Goal: Task Accomplishment & Management: Use online tool/utility

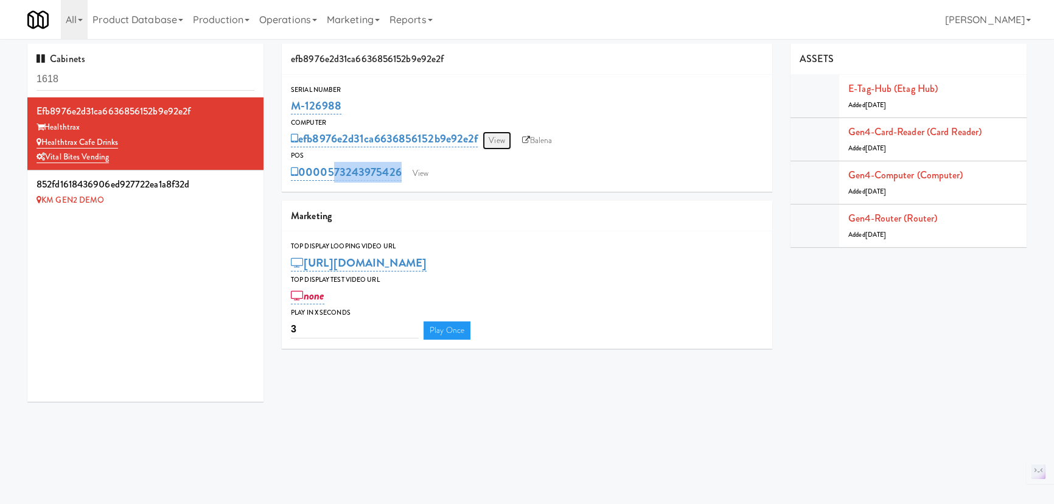
click at [499, 142] on link "View" at bounding box center [496, 140] width 28 height 18
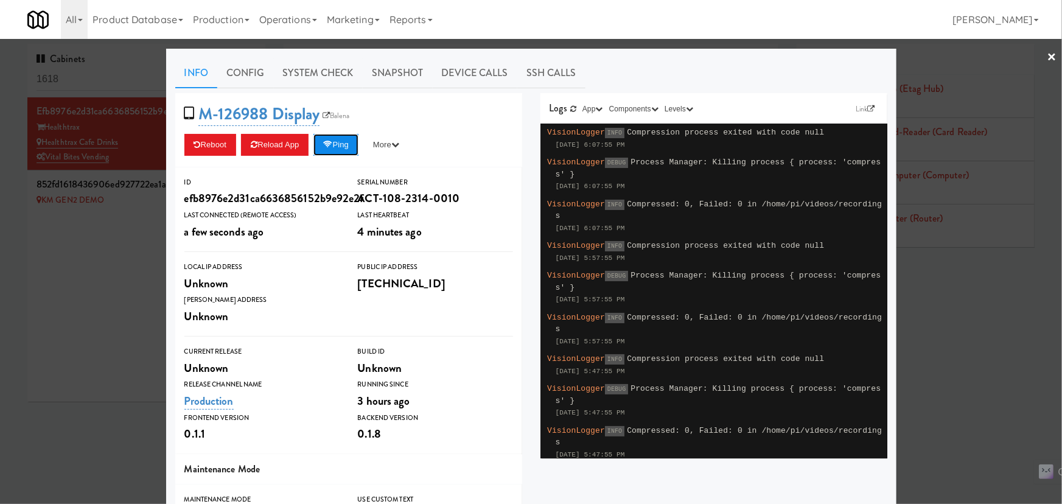
click at [341, 145] on button "Ping" at bounding box center [335, 145] width 45 height 22
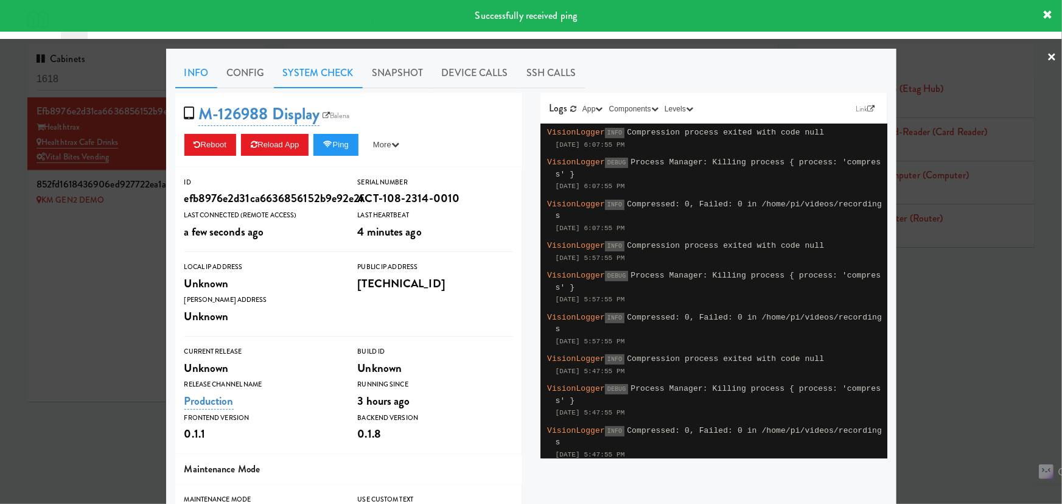
click at [299, 77] on link "System Check" at bounding box center [318, 73] width 89 height 30
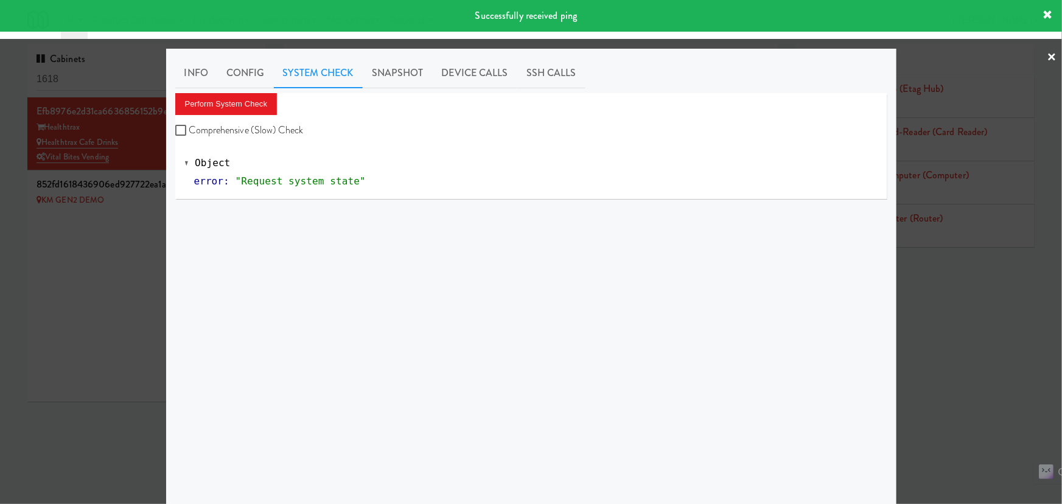
click at [243, 132] on label "Comprehensive (Slow) Check" at bounding box center [239, 130] width 128 height 18
click at [189, 132] on input "Comprehensive (Slow) Check" at bounding box center [182, 131] width 14 height 10
checkbox input "true"
click at [234, 103] on button "Perform System Check" at bounding box center [226, 104] width 102 height 22
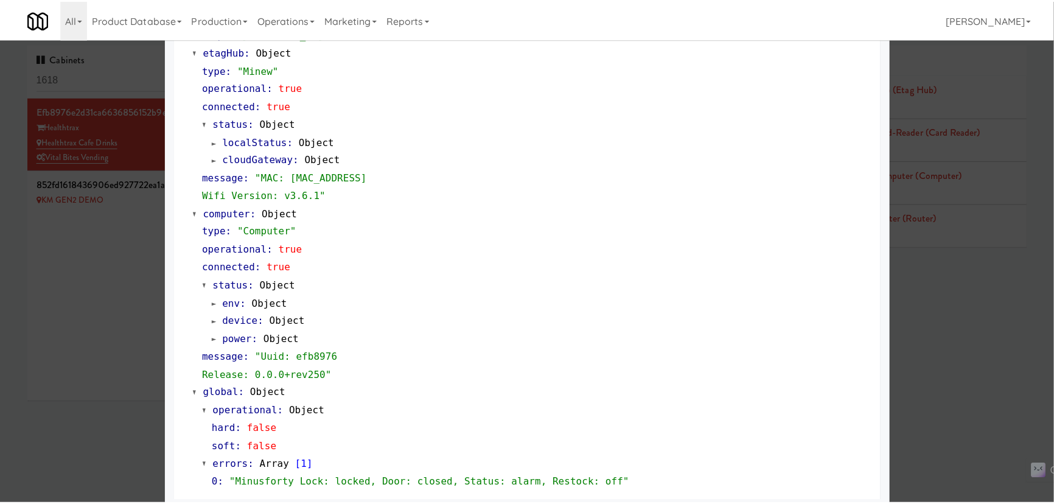
scroll to position [997, 0]
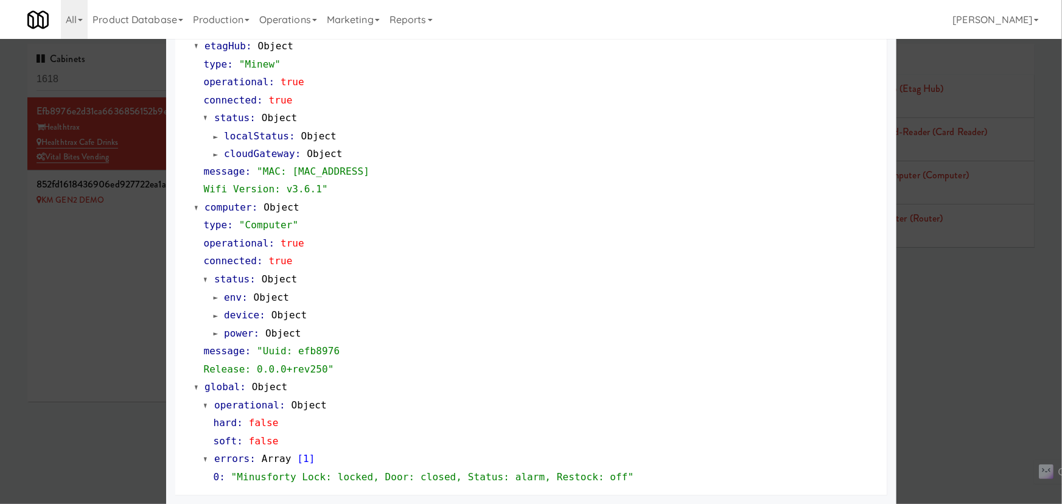
click at [99, 261] on div at bounding box center [531, 252] width 1062 height 504
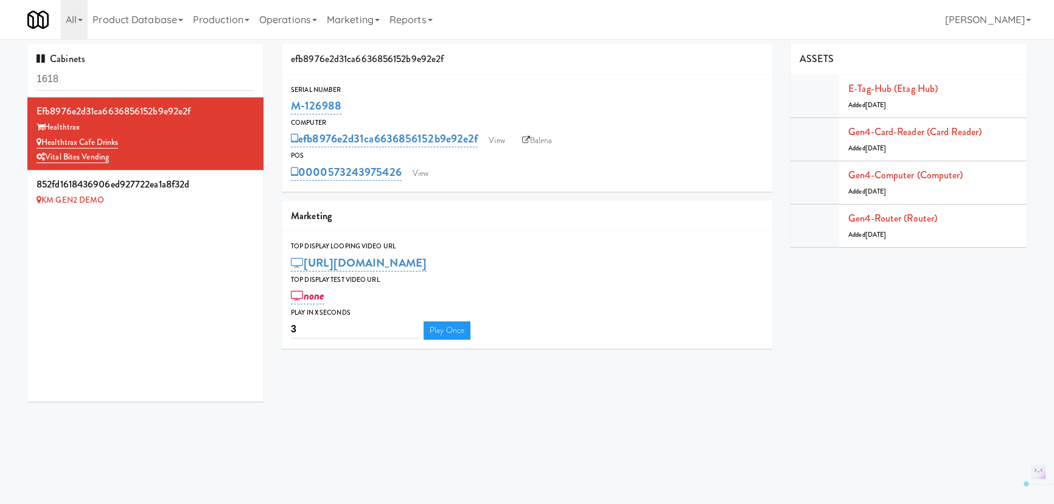
drag, startPoint x: 369, startPoint y: 108, endPoint x: 288, endPoint y: 105, distance: 81.6
click at [288, 105] on div "Serial Number M-126988" at bounding box center [527, 100] width 490 height 33
copy link "M-126988"
click at [505, 144] on link "View" at bounding box center [496, 140] width 28 height 18
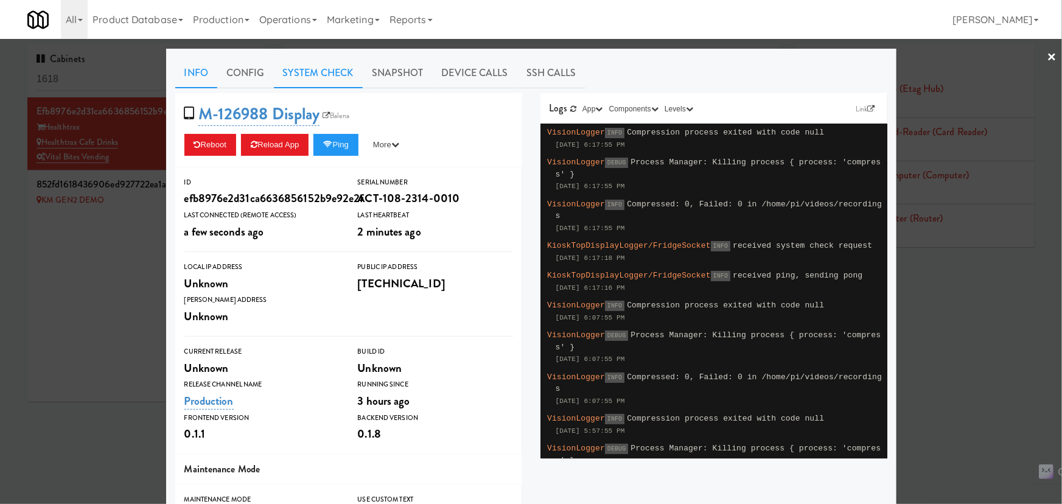
click at [325, 72] on link "System Check" at bounding box center [318, 73] width 89 height 30
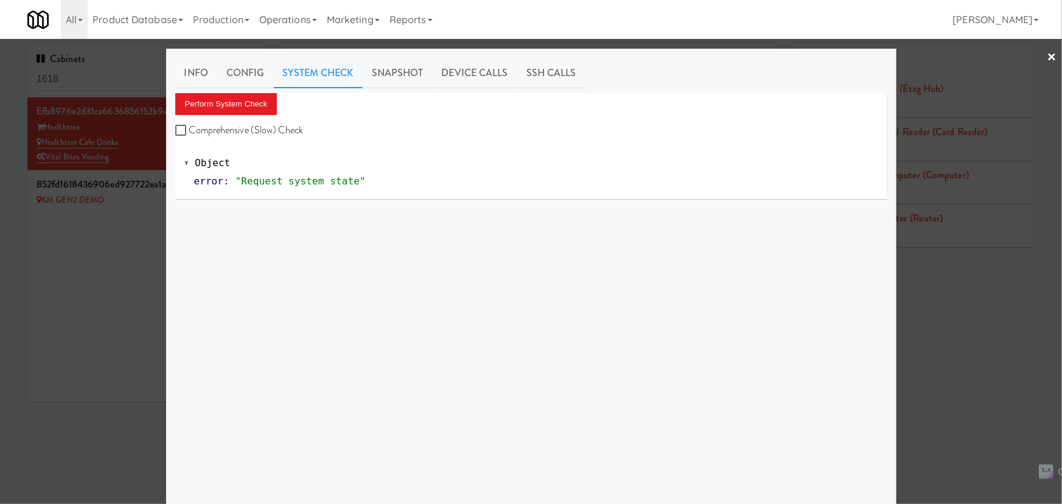
click at [270, 132] on label "Comprehensive (Slow) Check" at bounding box center [239, 130] width 128 height 18
click at [189, 132] on input "Comprehensive (Slow) Check" at bounding box center [182, 131] width 14 height 10
checkbox input "true"
click at [245, 108] on button "Perform System Check" at bounding box center [226, 104] width 102 height 22
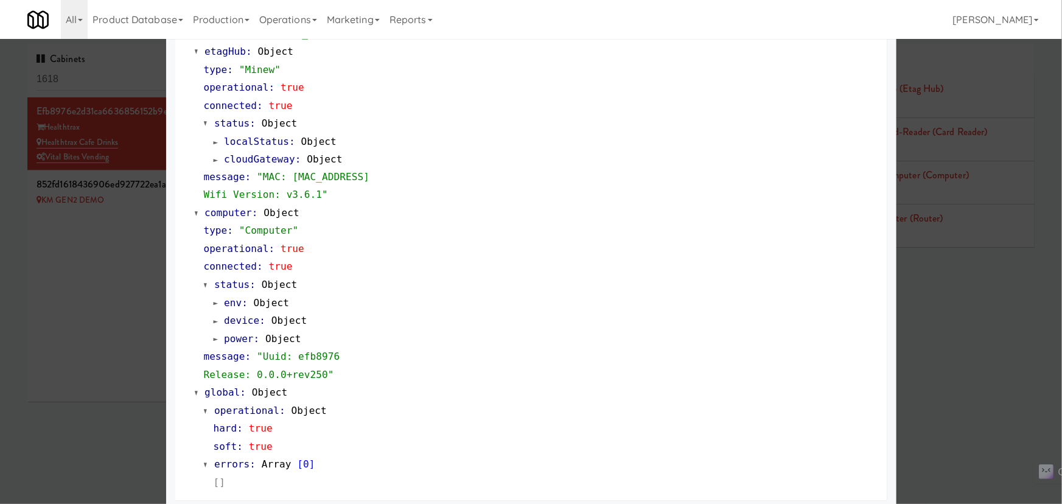
scroll to position [997, 0]
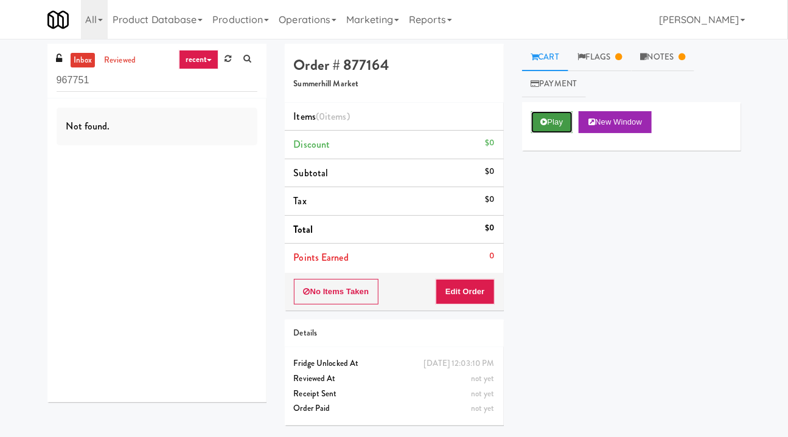
click at [552, 125] on button "Play" at bounding box center [552, 122] width 42 height 22
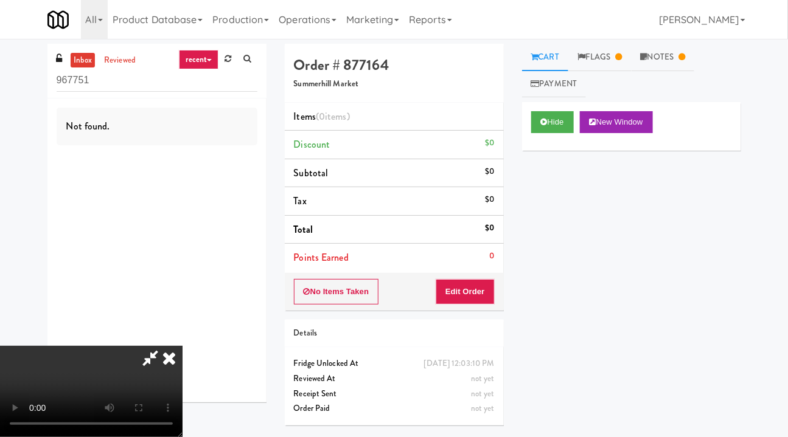
click at [183, 346] on icon at bounding box center [169, 358] width 27 height 24
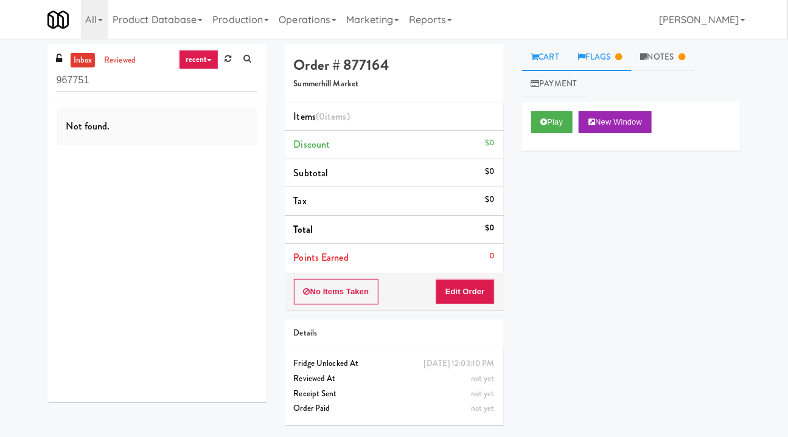
click at [610, 47] on link "Flags" at bounding box center [599, 57] width 63 height 27
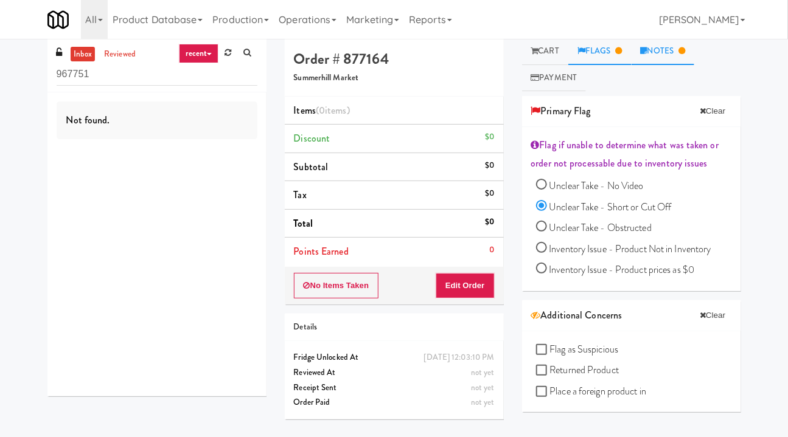
click at [653, 47] on link "Notes" at bounding box center [662, 51] width 63 height 27
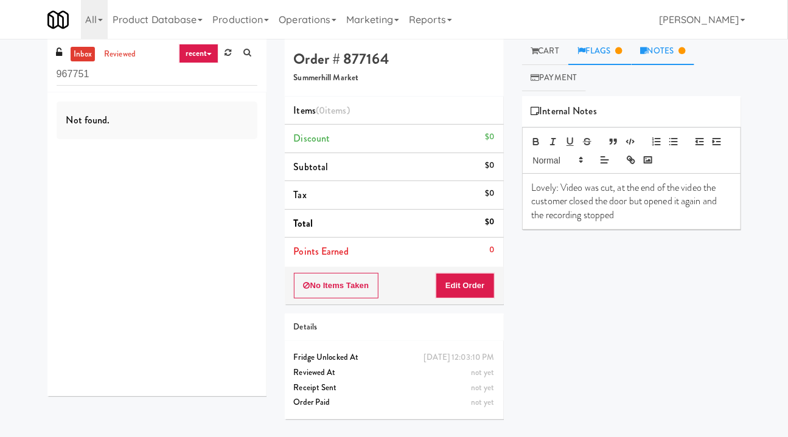
click at [610, 49] on link "Flags" at bounding box center [599, 51] width 63 height 27
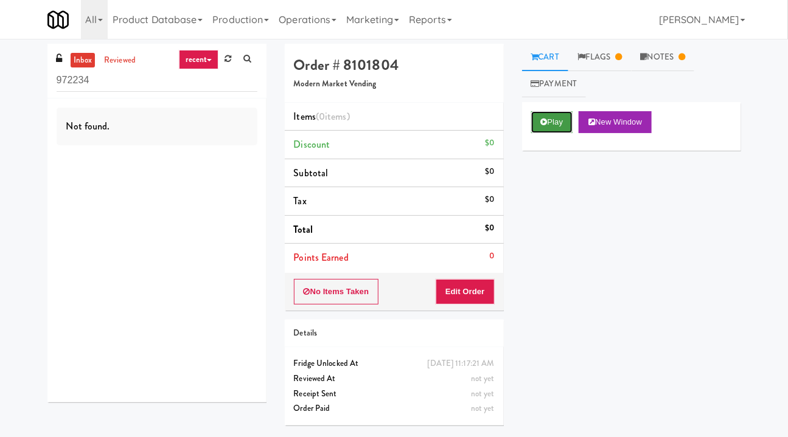
click at [552, 130] on button "Play" at bounding box center [552, 122] width 42 height 22
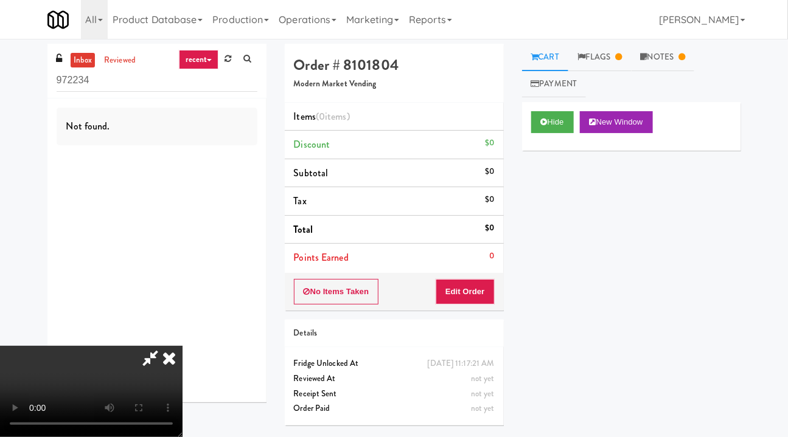
click at [183, 346] on video at bounding box center [91, 391] width 183 height 91
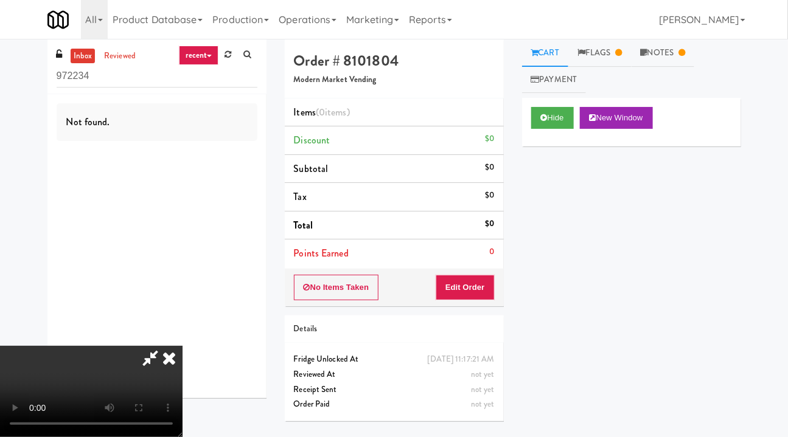
click at [183, 346] on video at bounding box center [91, 391] width 183 height 91
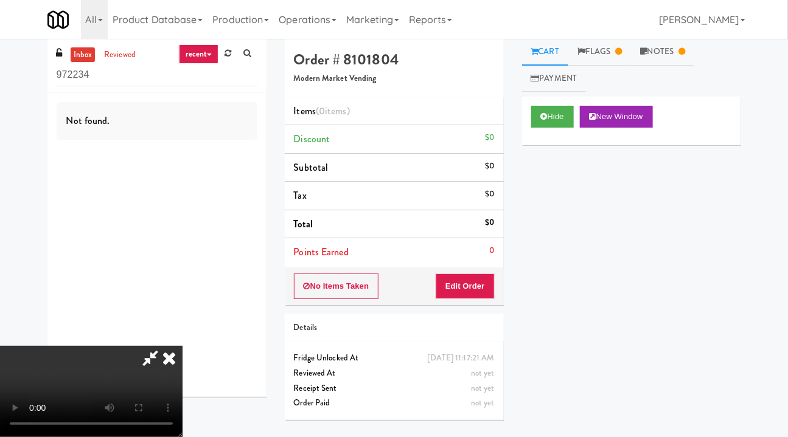
scroll to position [6, 0]
click at [181, 359] on video at bounding box center [91, 391] width 183 height 91
click at [183, 346] on video at bounding box center [91, 391] width 183 height 91
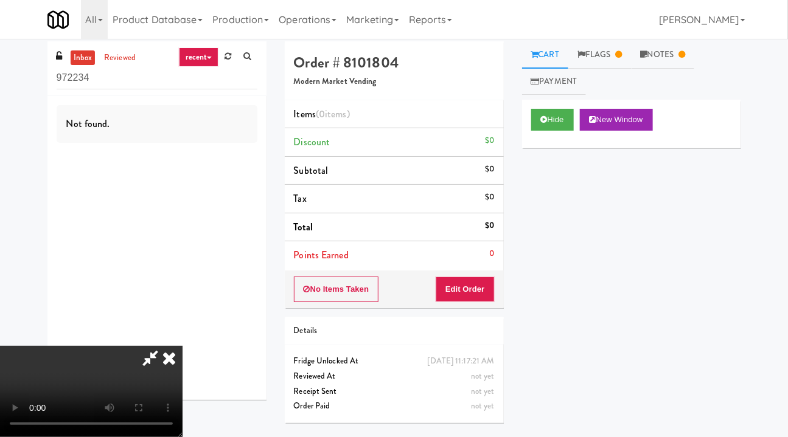
scroll to position [0, 0]
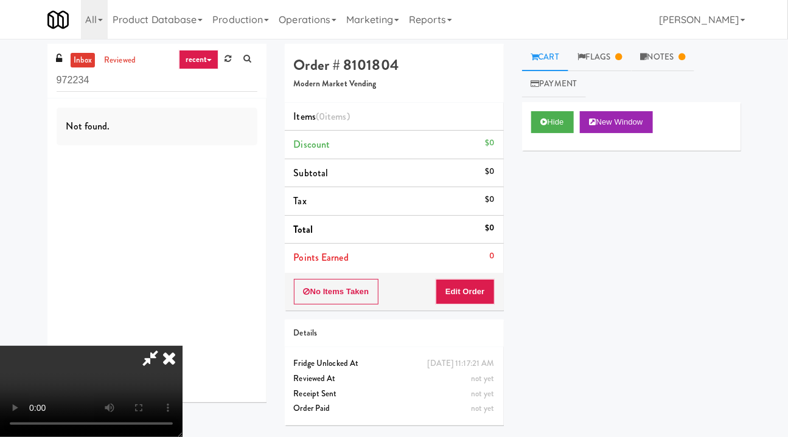
click at [183, 346] on icon at bounding box center [169, 358] width 27 height 24
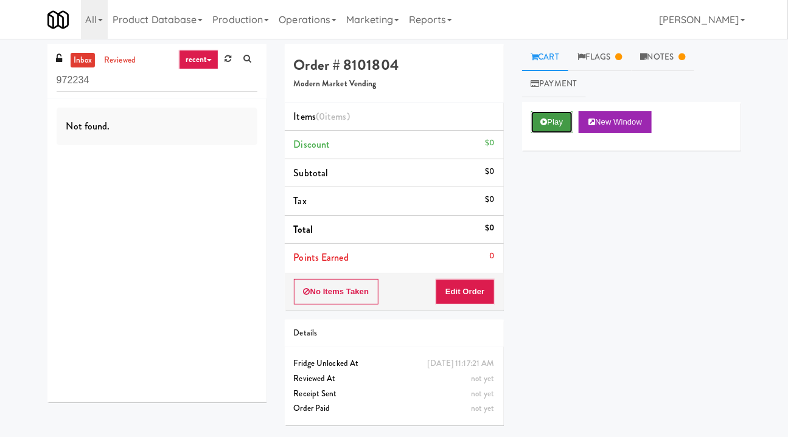
click at [548, 131] on button "Play" at bounding box center [552, 122] width 42 height 22
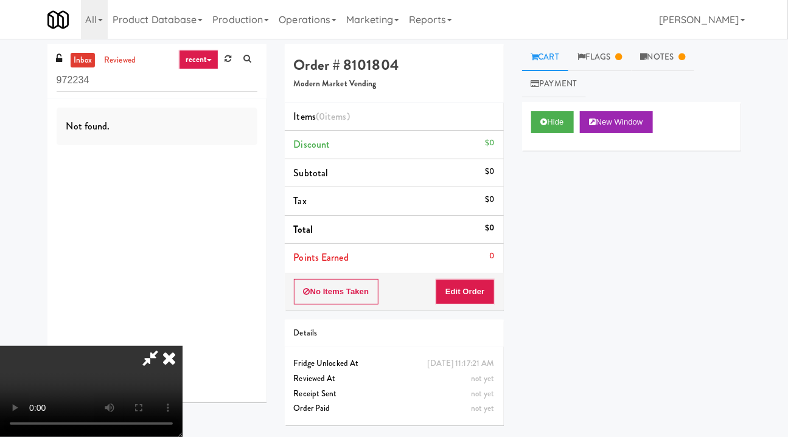
click at [183, 346] on icon at bounding box center [169, 358] width 27 height 24
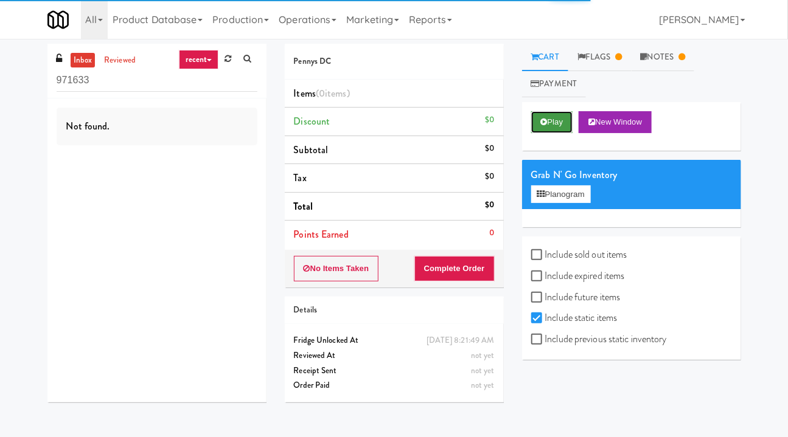
click at [551, 127] on button "Play" at bounding box center [552, 122] width 42 height 22
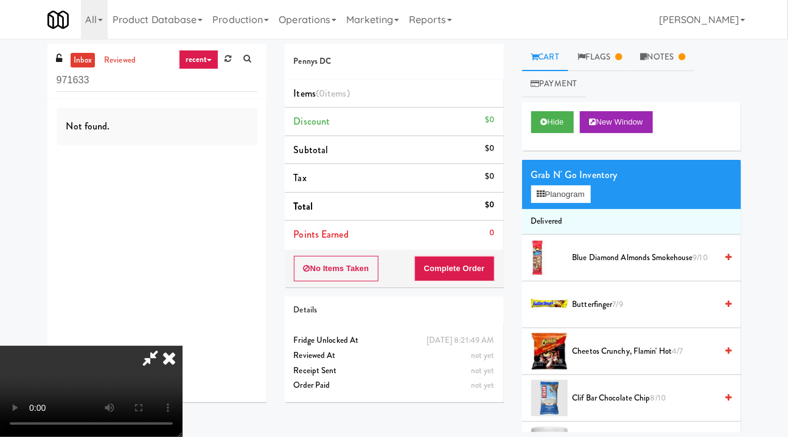
click at [183, 346] on video at bounding box center [91, 391] width 183 height 91
drag, startPoint x: 299, startPoint y: 204, endPoint x: 313, endPoint y: 190, distance: 19.8
click at [183, 346] on video at bounding box center [91, 391] width 183 height 91
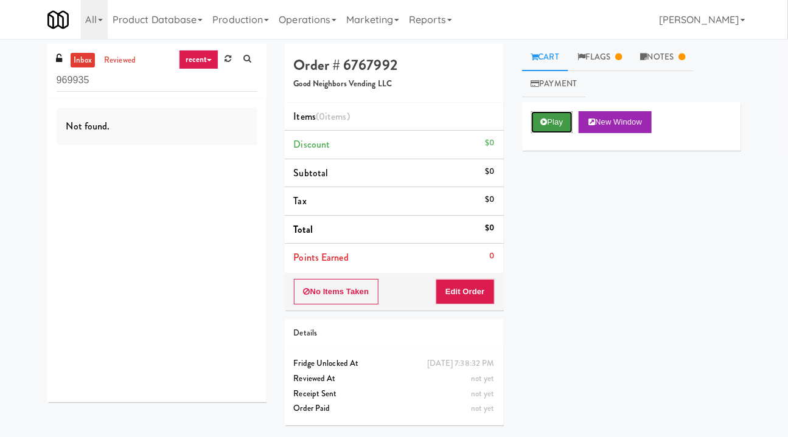
click at [561, 125] on button "Play" at bounding box center [552, 122] width 42 height 22
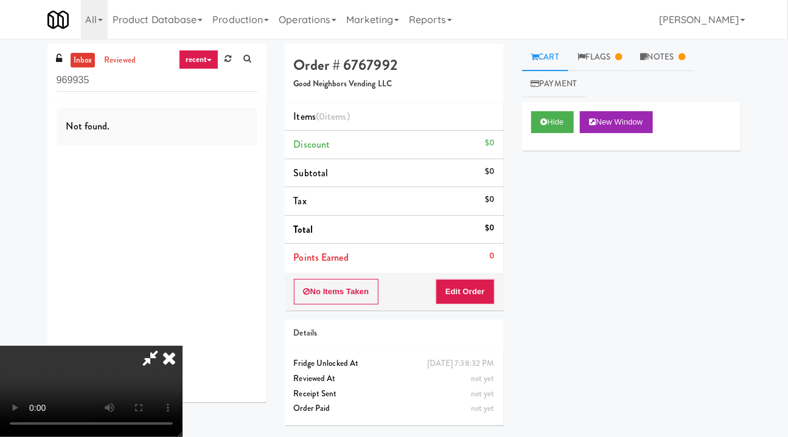
click at [182, 346] on video at bounding box center [91, 391] width 183 height 91
click at [620, 50] on link "Flags" at bounding box center [599, 57] width 63 height 27
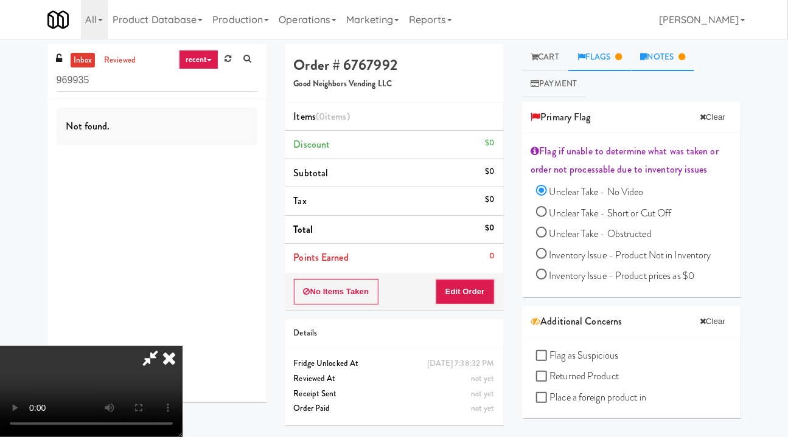
click at [669, 49] on link "Notes" at bounding box center [662, 57] width 63 height 27
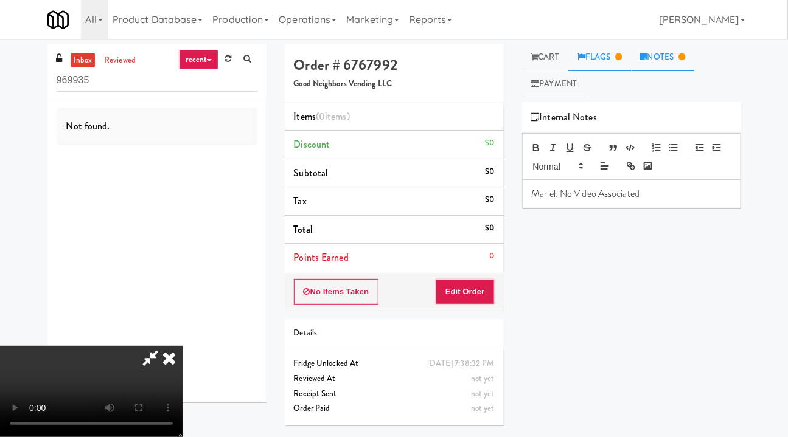
click at [606, 56] on link "Flags" at bounding box center [599, 57] width 63 height 27
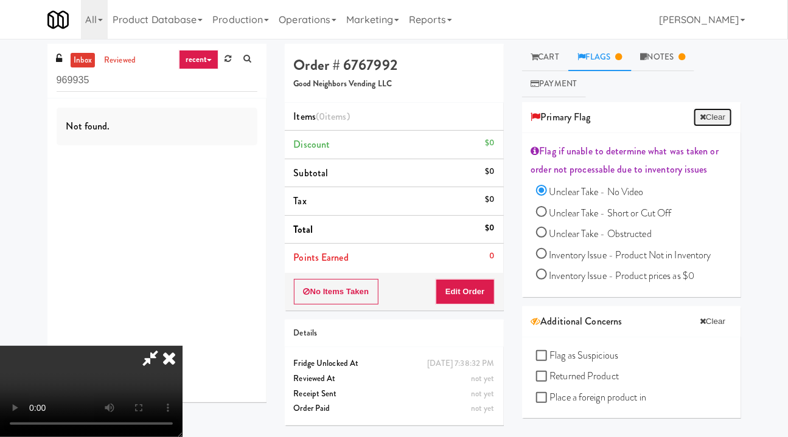
click at [701, 117] on button "Clear" at bounding box center [713, 117] width 38 height 18
radio input "false"
click at [649, 57] on link "Notes" at bounding box center [651, 57] width 63 height 27
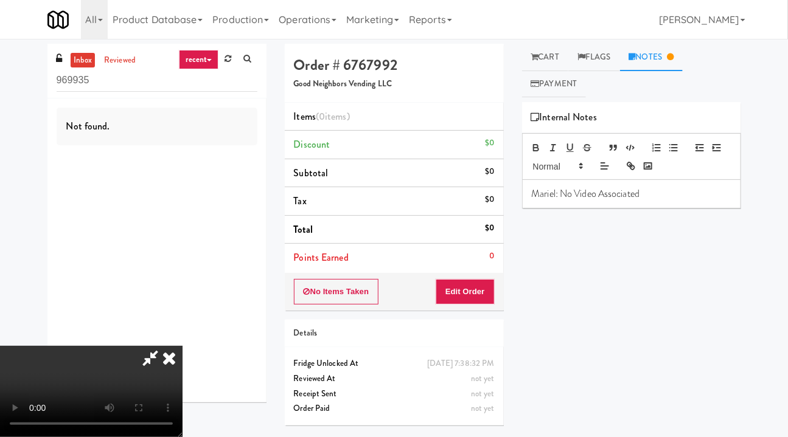
click at [651, 192] on p "Mariel: No Video Associated" at bounding box center [632, 193] width 200 height 13
click at [642, 282] on div "Hide New Window Primary Flag Clear Flag if unable to determine what was taken o…" at bounding box center [631, 330] width 219 height 456
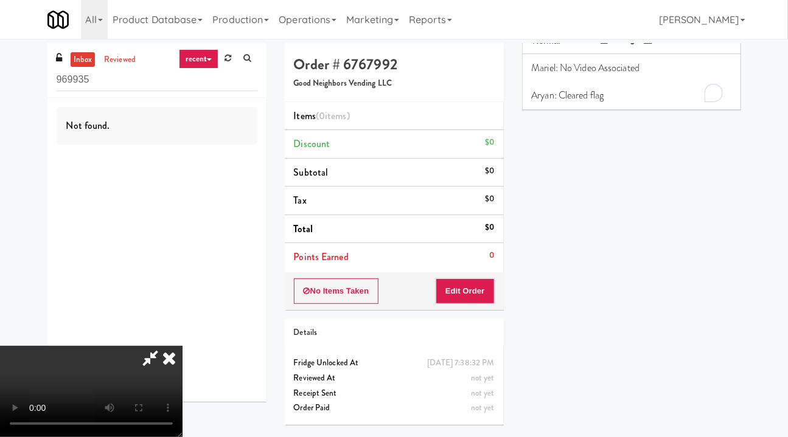
scroll to position [1, 0]
click at [183, 346] on video at bounding box center [91, 391] width 183 height 91
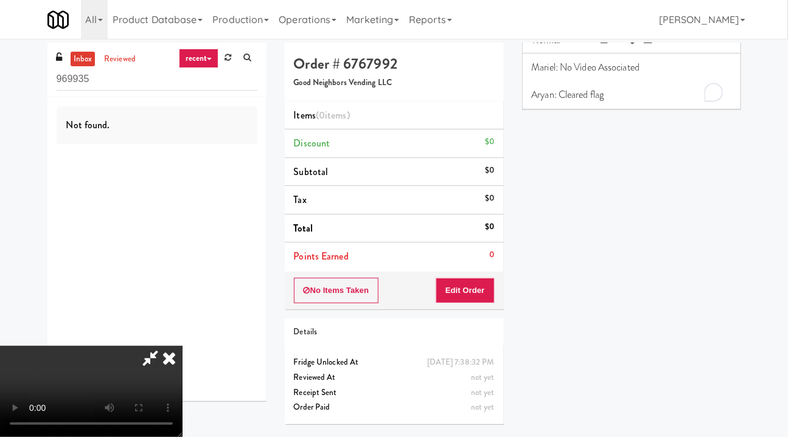
click at [164, 346] on icon at bounding box center [150, 358] width 28 height 24
click at [468, 287] on button "Edit Order" at bounding box center [465, 291] width 59 height 26
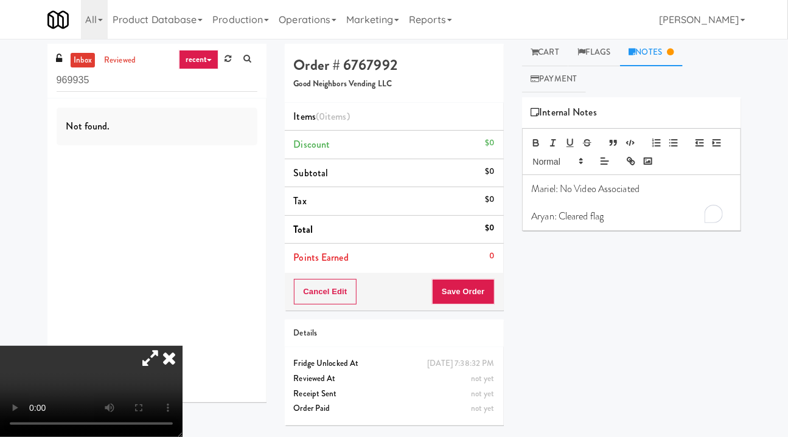
scroll to position [0, 0]
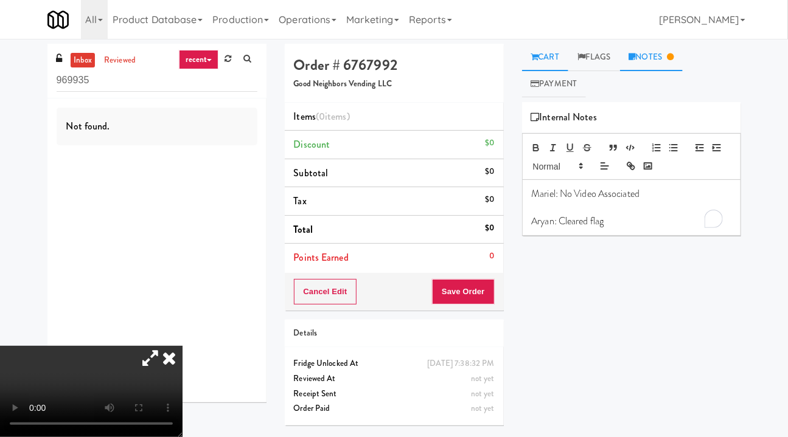
click at [555, 60] on link "Cart" at bounding box center [545, 57] width 47 height 27
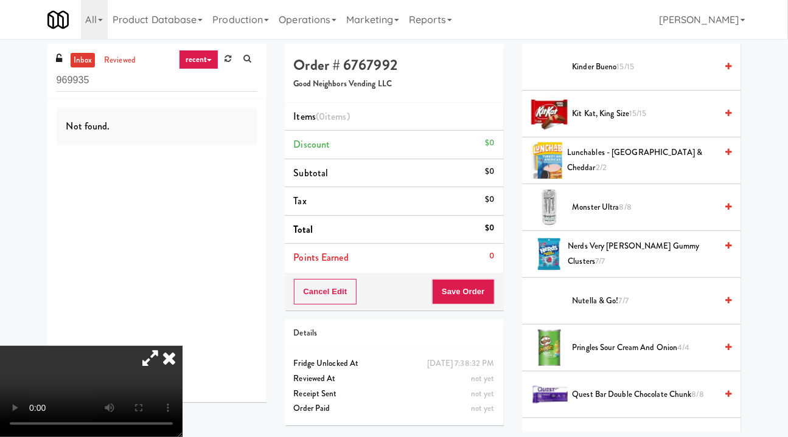
scroll to position [941, 0]
click at [725, 201] on link at bounding box center [728, 207] width 6 height 15
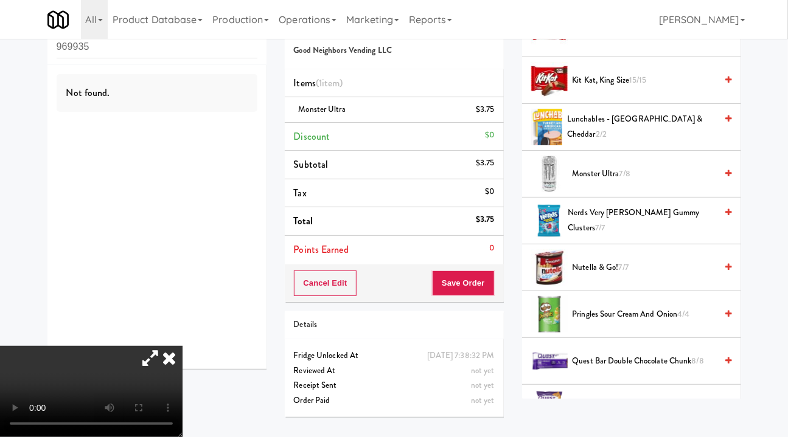
scroll to position [39, 0]
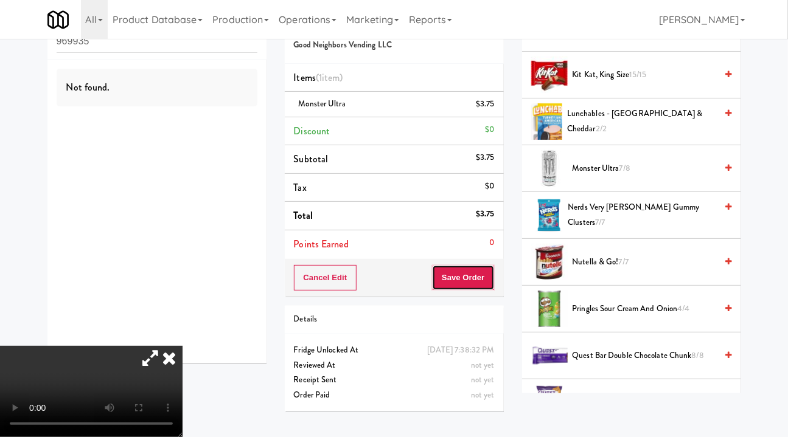
click at [464, 283] on button "Save Order" at bounding box center [463, 278] width 62 height 26
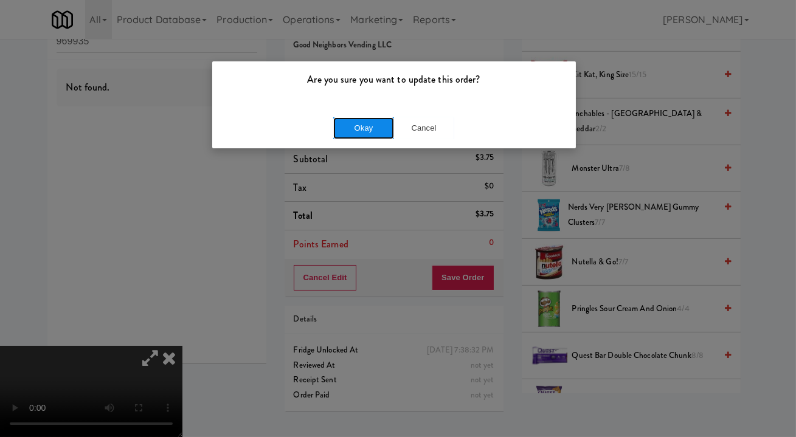
click at [359, 127] on button "Okay" at bounding box center [363, 128] width 61 height 22
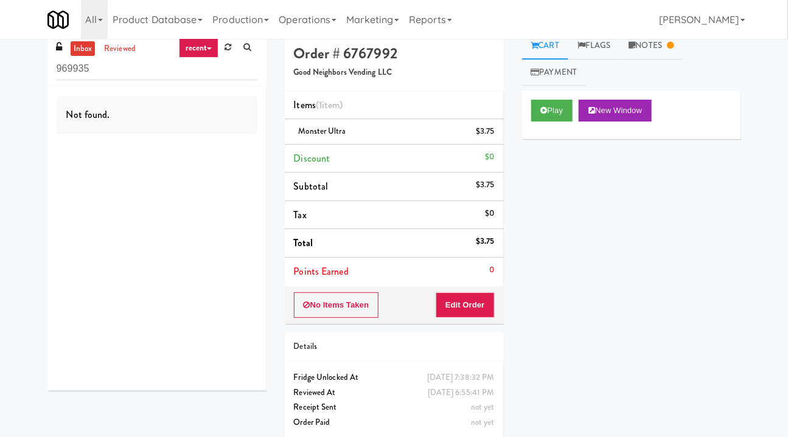
scroll to position [0, 0]
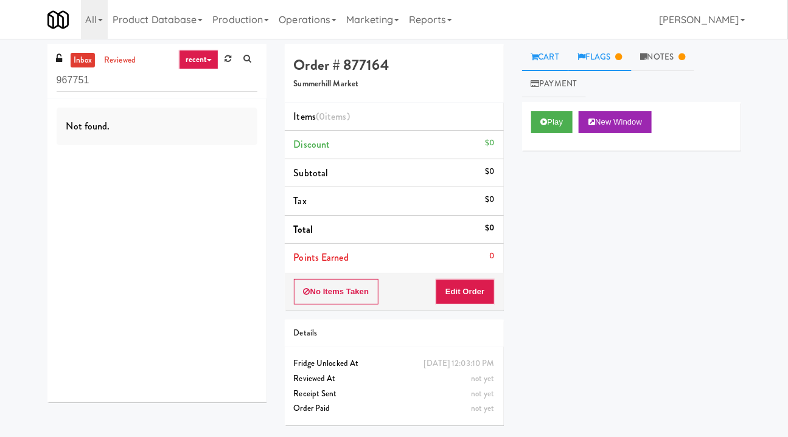
click at [599, 63] on link "Flags" at bounding box center [599, 57] width 63 height 27
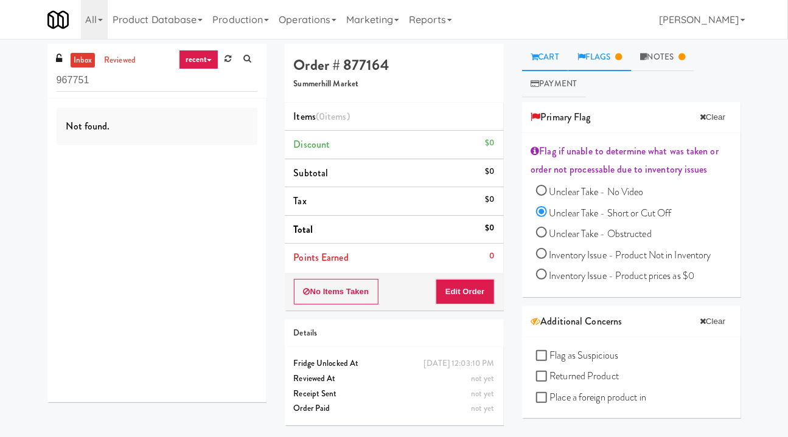
click at [537, 64] on link "Cart" at bounding box center [545, 57] width 47 height 27
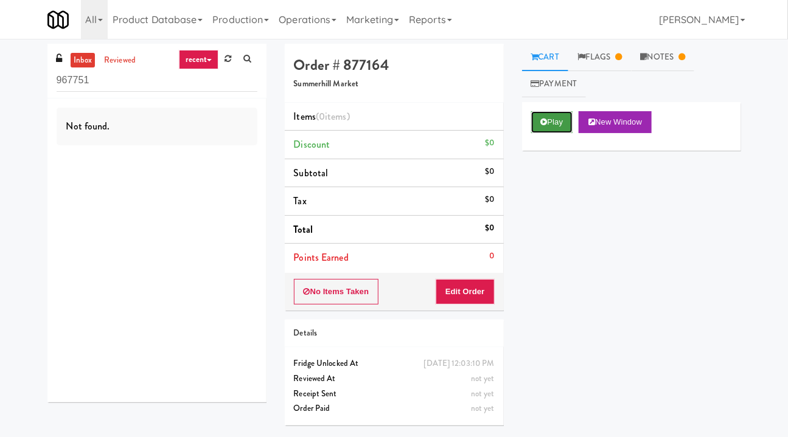
click at [551, 123] on button "Play" at bounding box center [552, 122] width 42 height 22
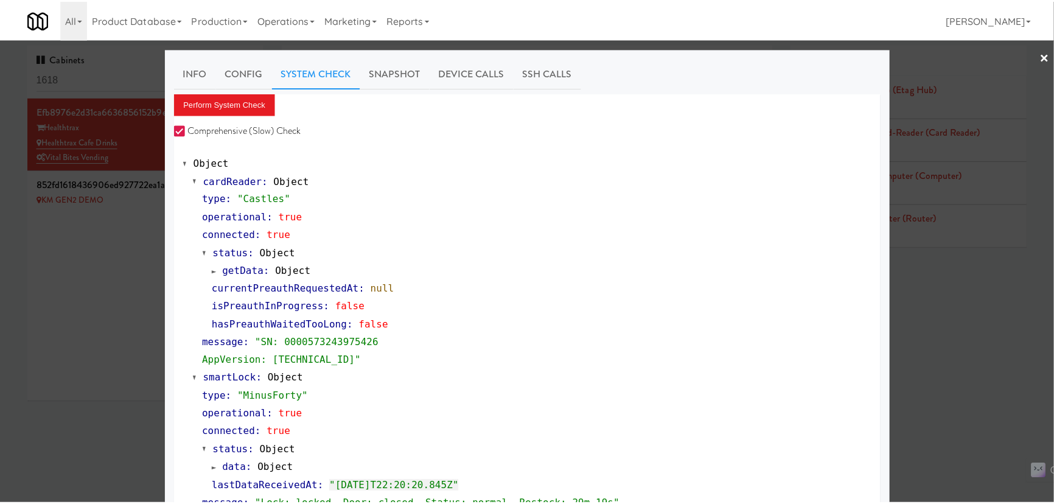
scroll to position [493, 0]
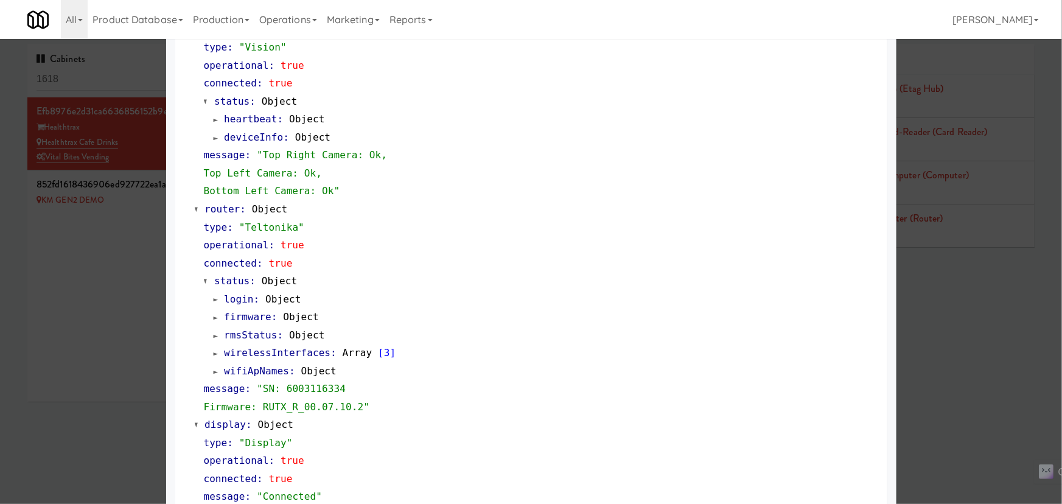
click at [100, 73] on div at bounding box center [531, 252] width 1062 height 504
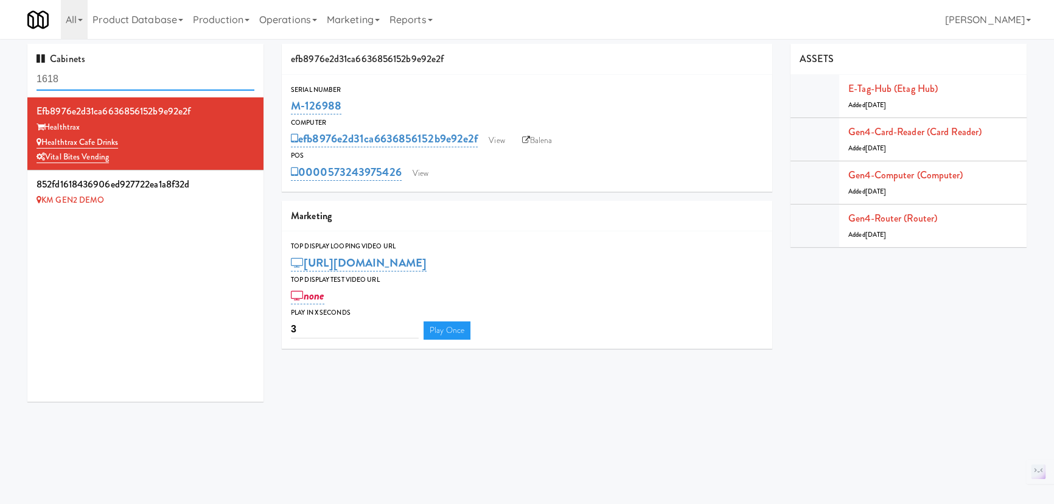
click at [100, 75] on input "1618" at bounding box center [146, 79] width 218 height 23
paste input "M-161225"
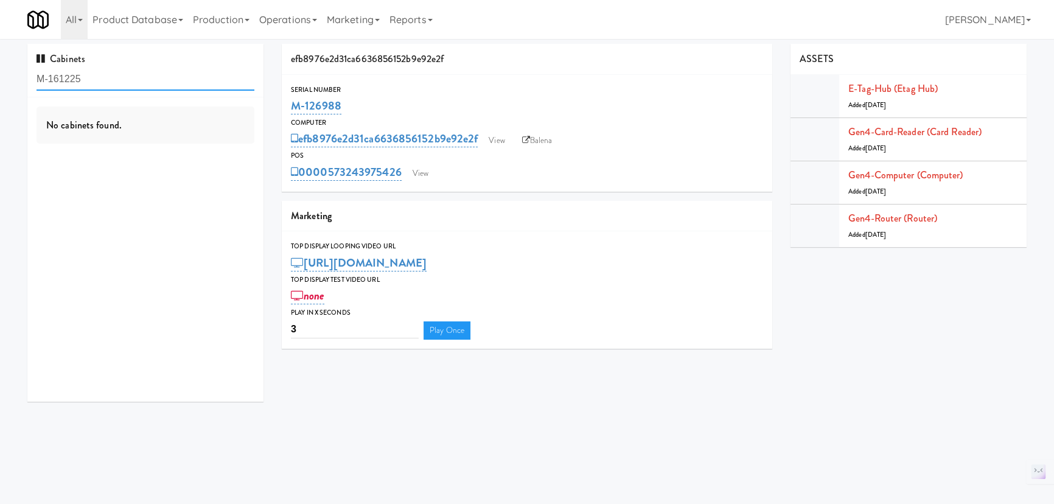
click at [168, 74] on input "M-161225" at bounding box center [146, 79] width 218 height 23
click at [167, 74] on input "M-161225" at bounding box center [146, 79] width 218 height 23
paste input "312"
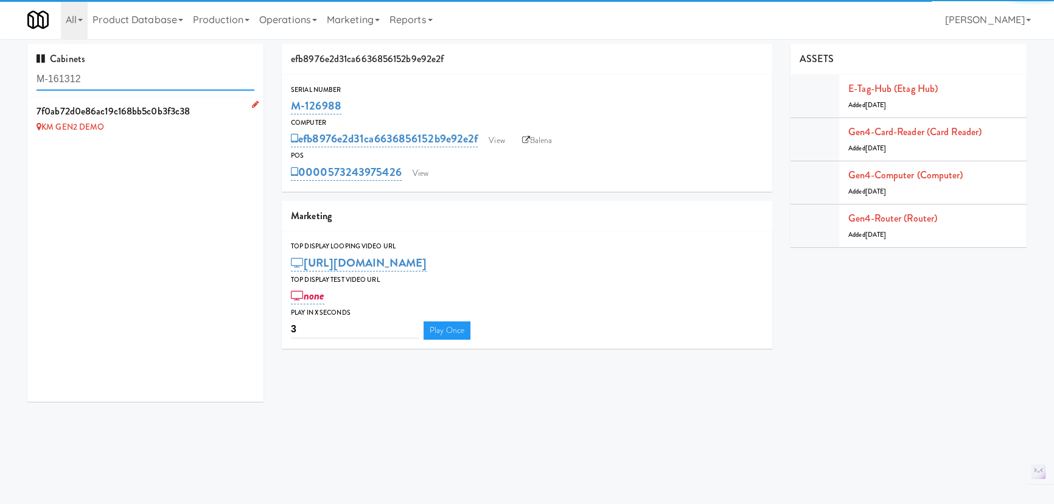
type input "M-161312"
click at [187, 119] on div "7f0ab72d0e86ac19c168bb5c0b3f3c38" at bounding box center [146, 111] width 218 height 18
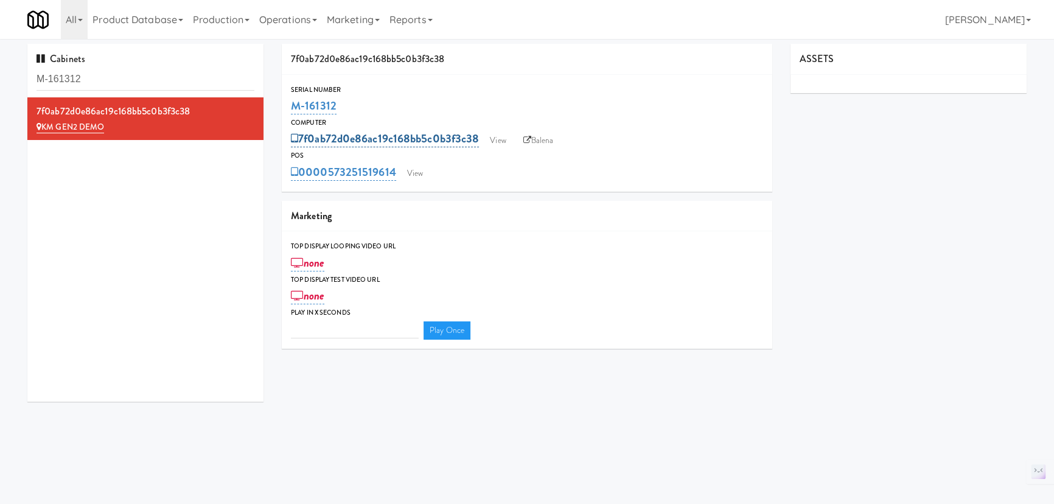
type input "3"
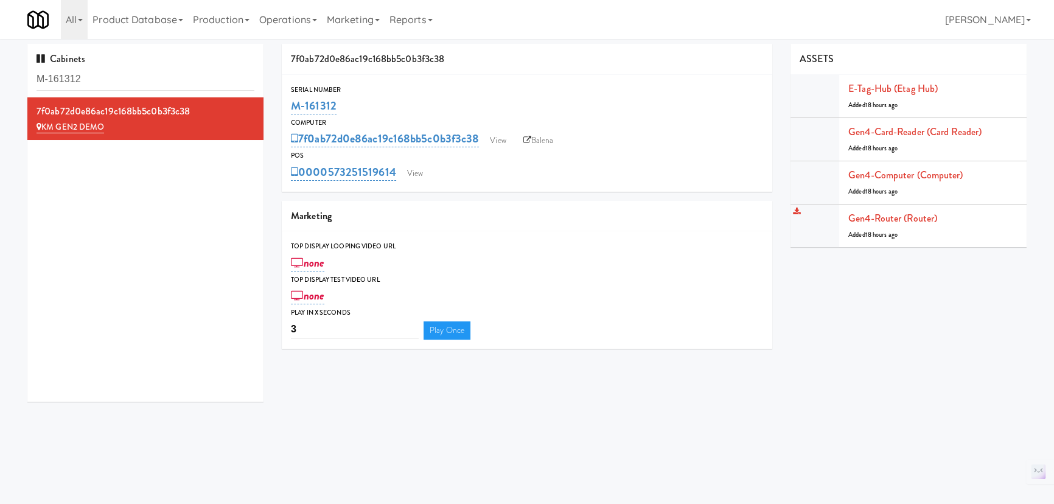
click at [942, 218] on div "Gen4-router (Router) Added 18 hours ago" at bounding box center [932, 225] width 169 height 33
click at [923, 217] on link "Gen4-router (Router)" at bounding box center [892, 218] width 89 height 14
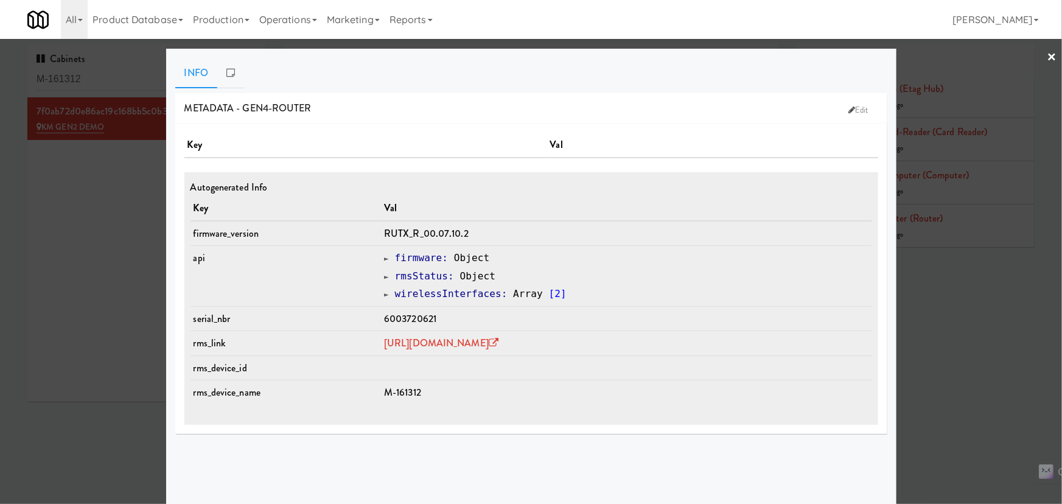
drag, startPoint x: 967, startPoint y: 362, endPoint x: 953, endPoint y: 361, distance: 13.4
click at [967, 361] on div at bounding box center [531, 252] width 1062 height 504
